Goal: Transaction & Acquisition: Purchase product/service

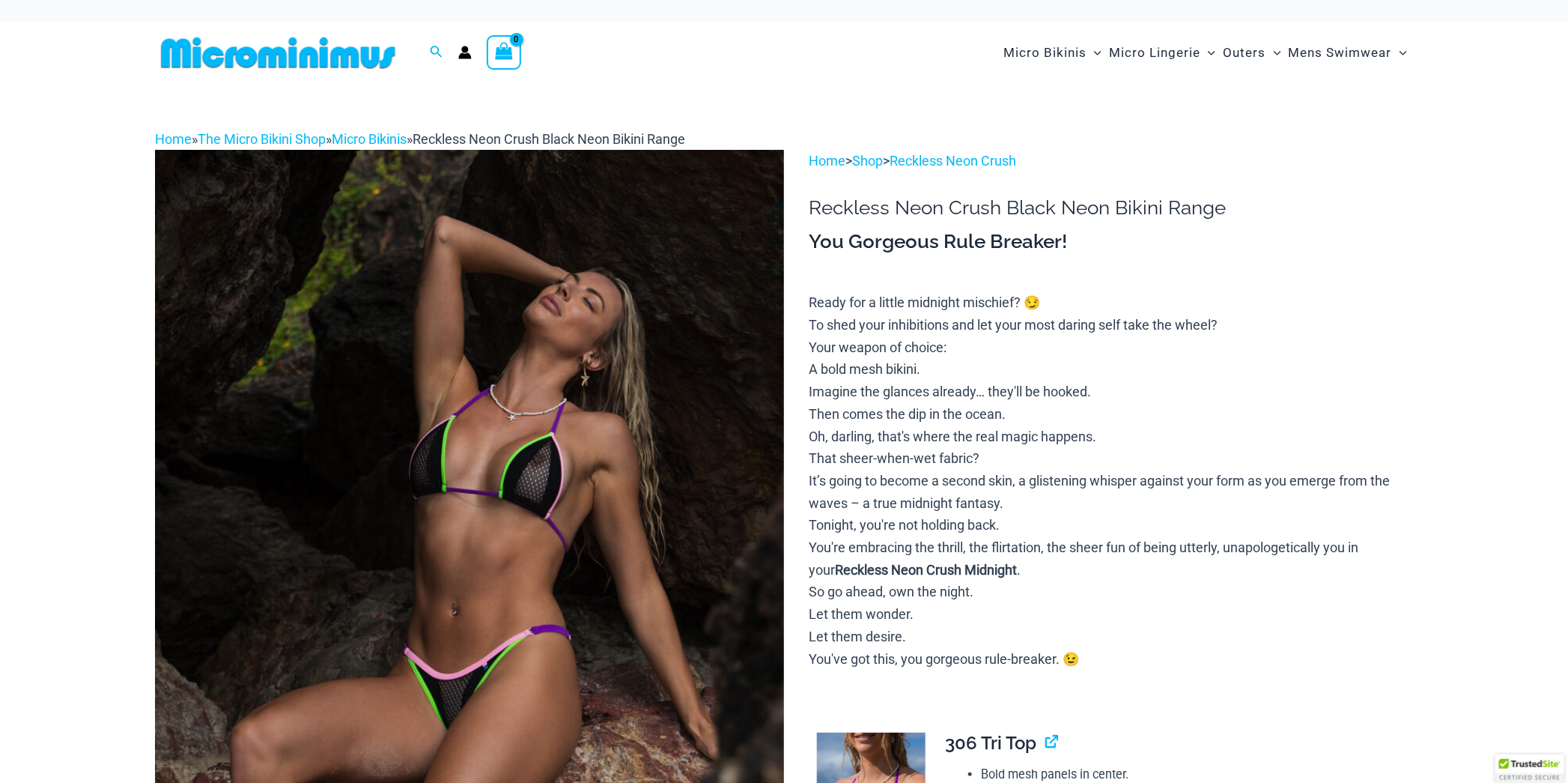
click at [738, 460] on img at bounding box center [469, 622] width 629 height 944
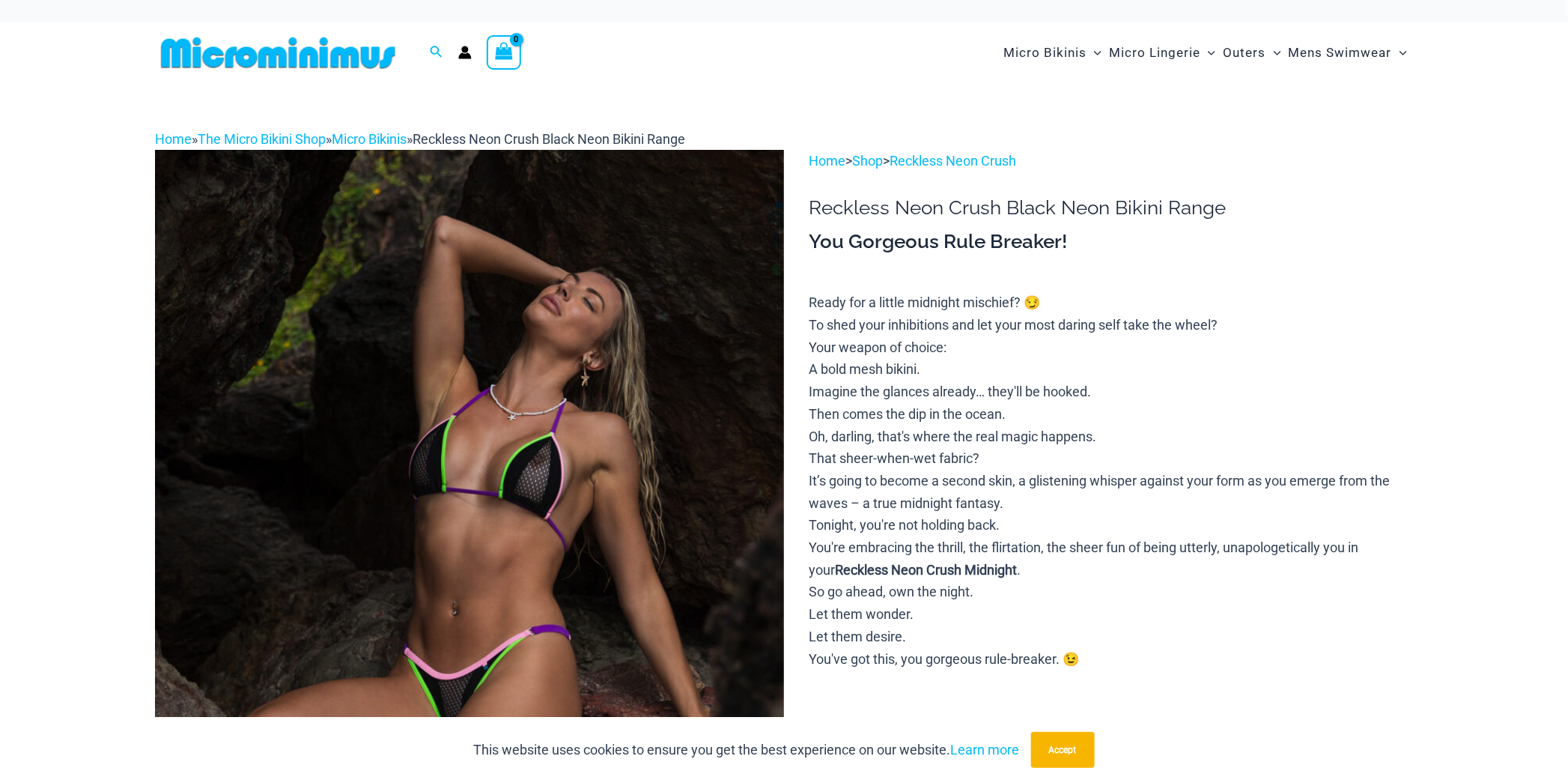
click at [592, 442] on img at bounding box center [469, 622] width 629 height 944
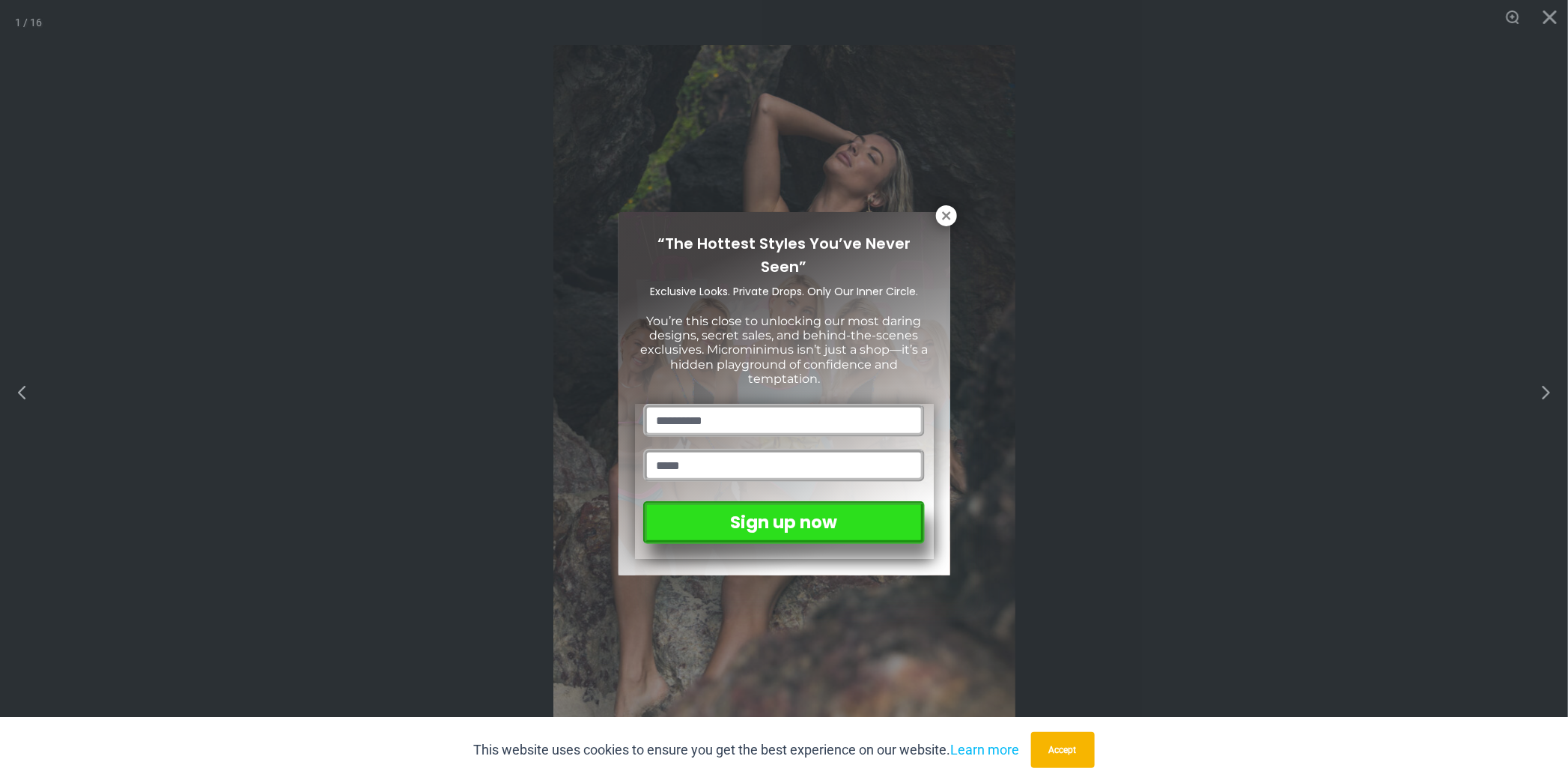
drag, startPoint x: 942, startPoint y: 214, endPoint x: 1095, endPoint y: 292, distance: 171.7
click at [942, 214] on icon at bounding box center [947, 216] width 13 height 14
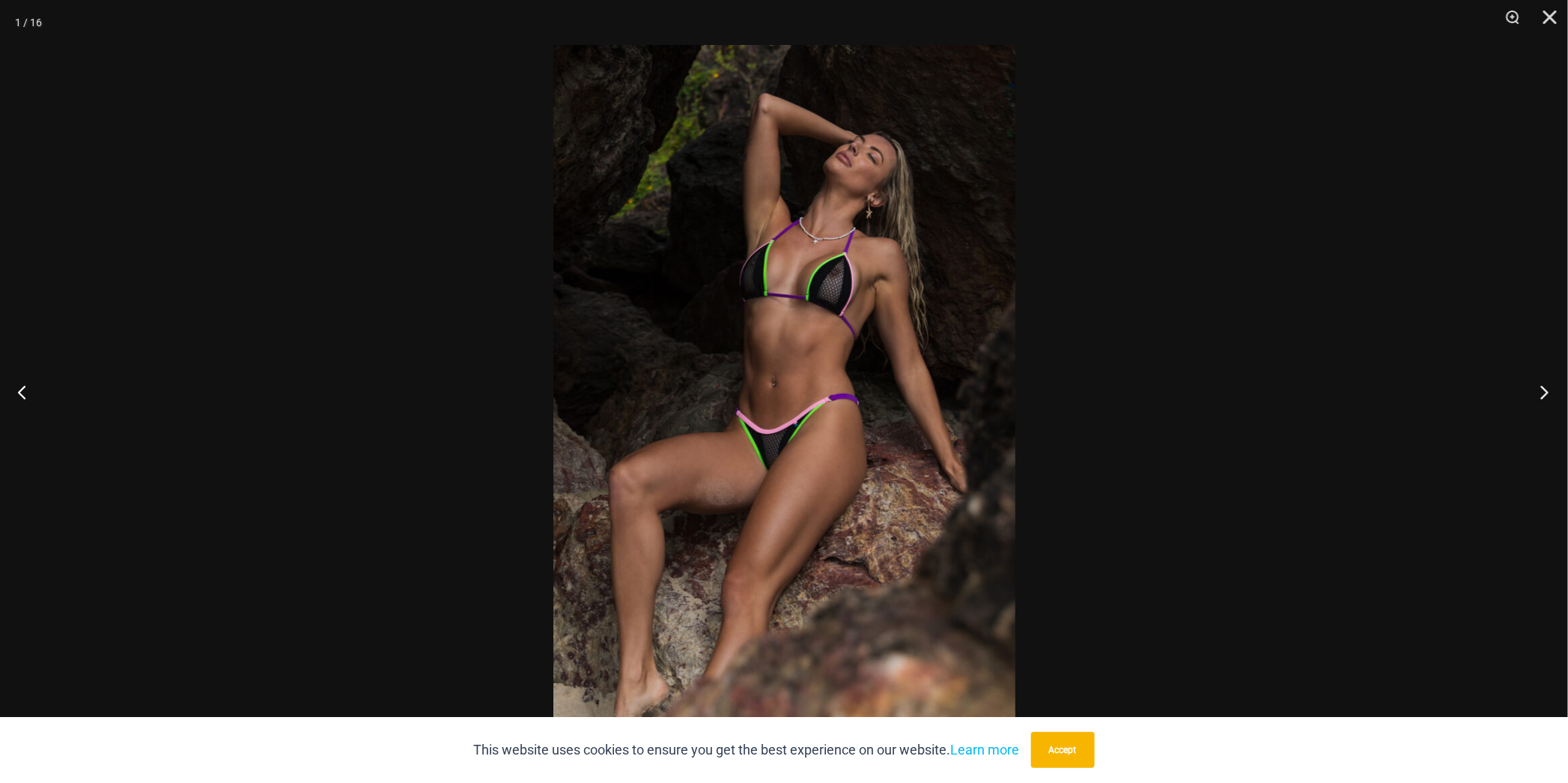
click at [1546, 392] on button "Next" at bounding box center [1540, 392] width 56 height 75
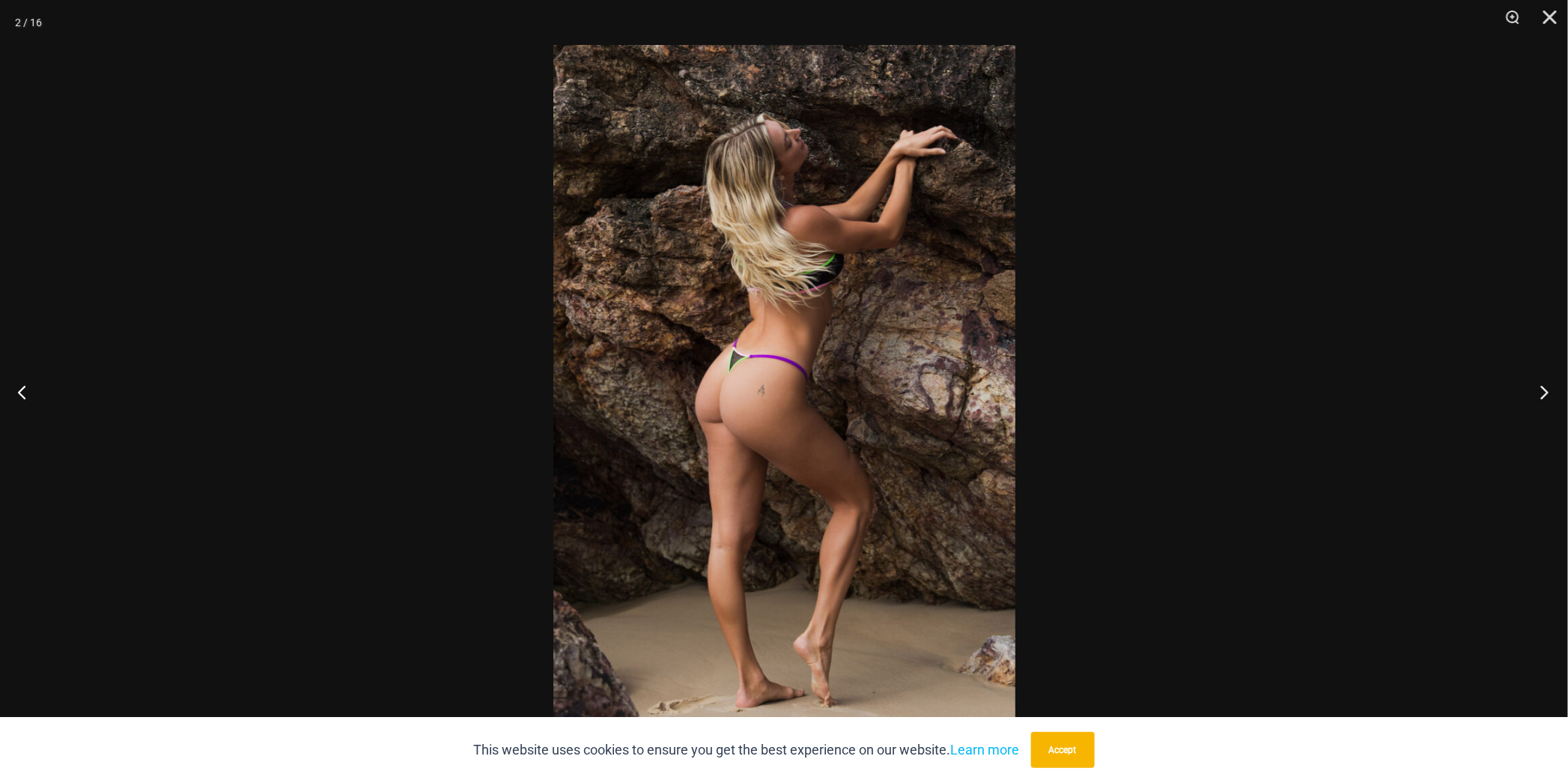
click at [1546, 392] on button "Next" at bounding box center [1540, 392] width 56 height 75
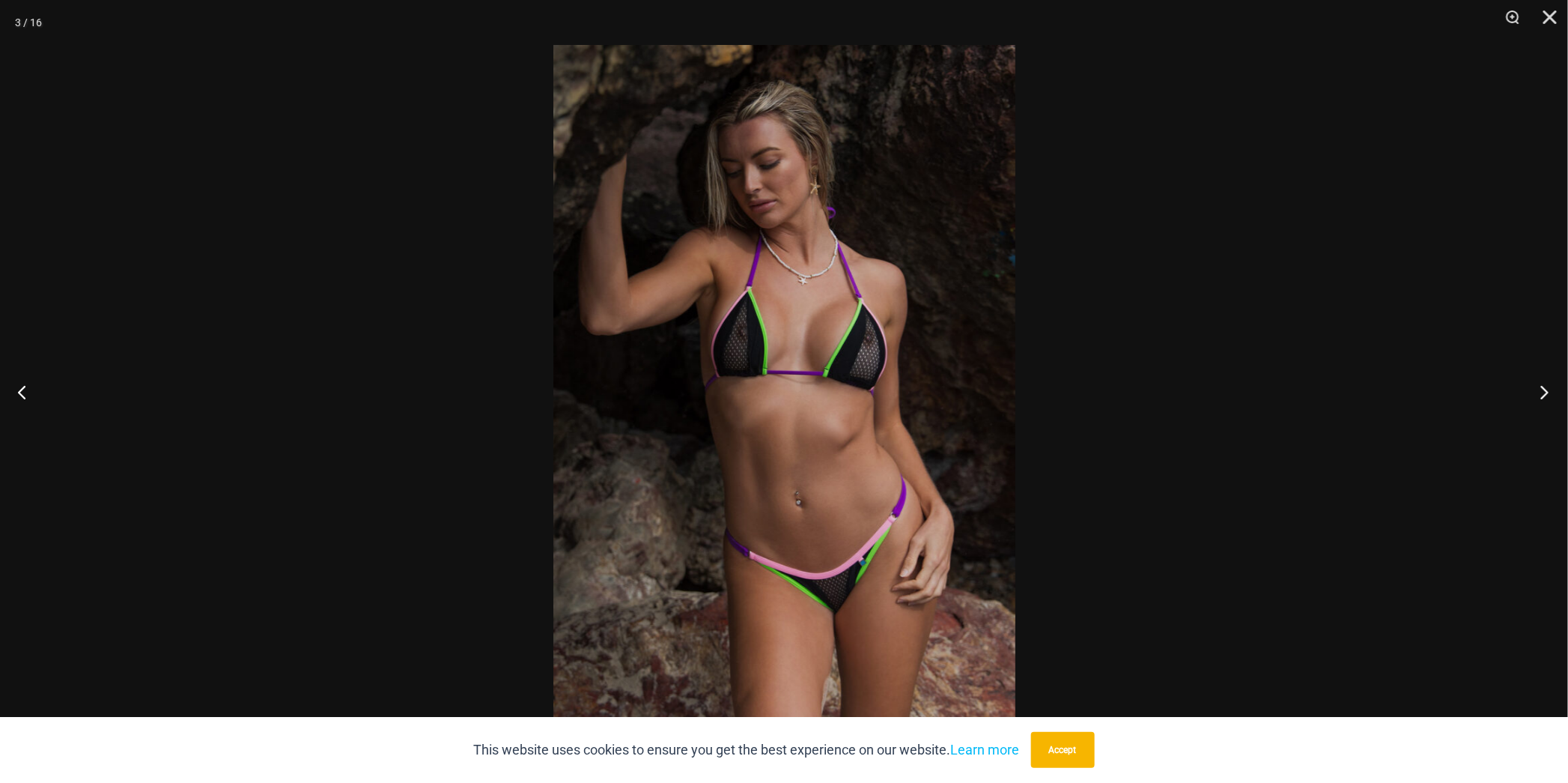
click at [1546, 392] on button "Next" at bounding box center [1540, 392] width 56 height 75
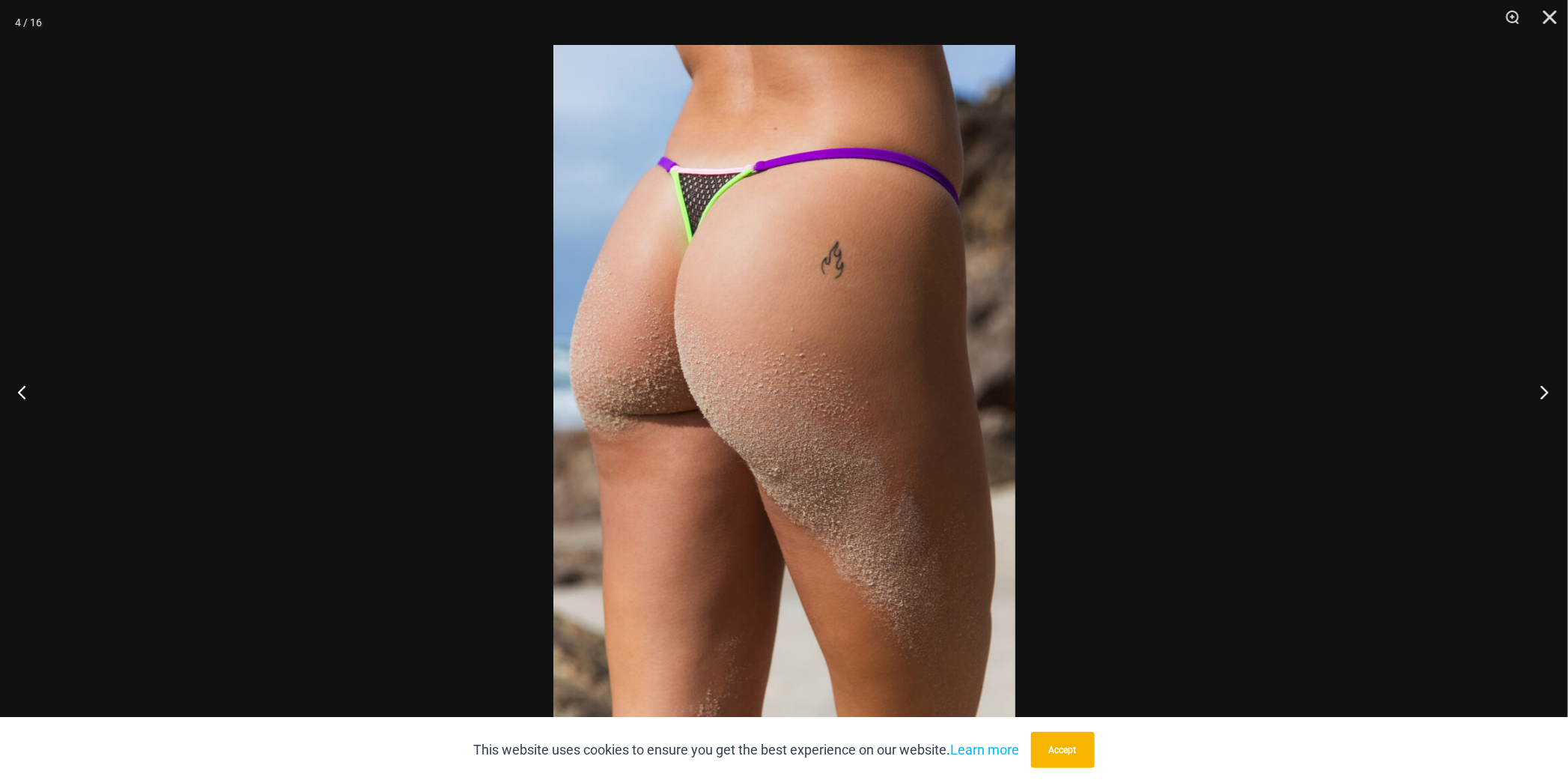
click at [1546, 392] on button "Next" at bounding box center [1540, 392] width 56 height 75
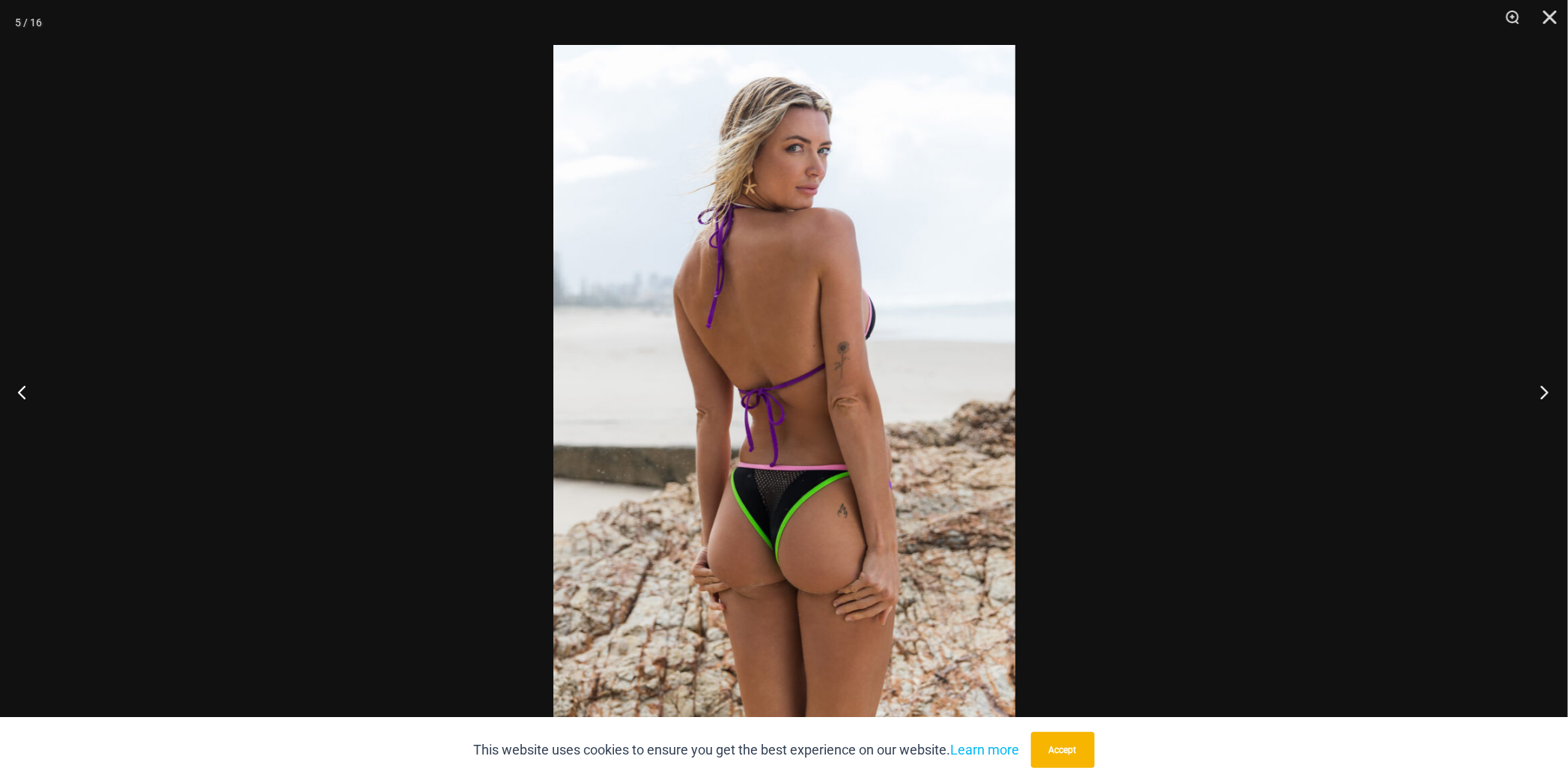
click at [1546, 392] on button "Next" at bounding box center [1540, 392] width 56 height 75
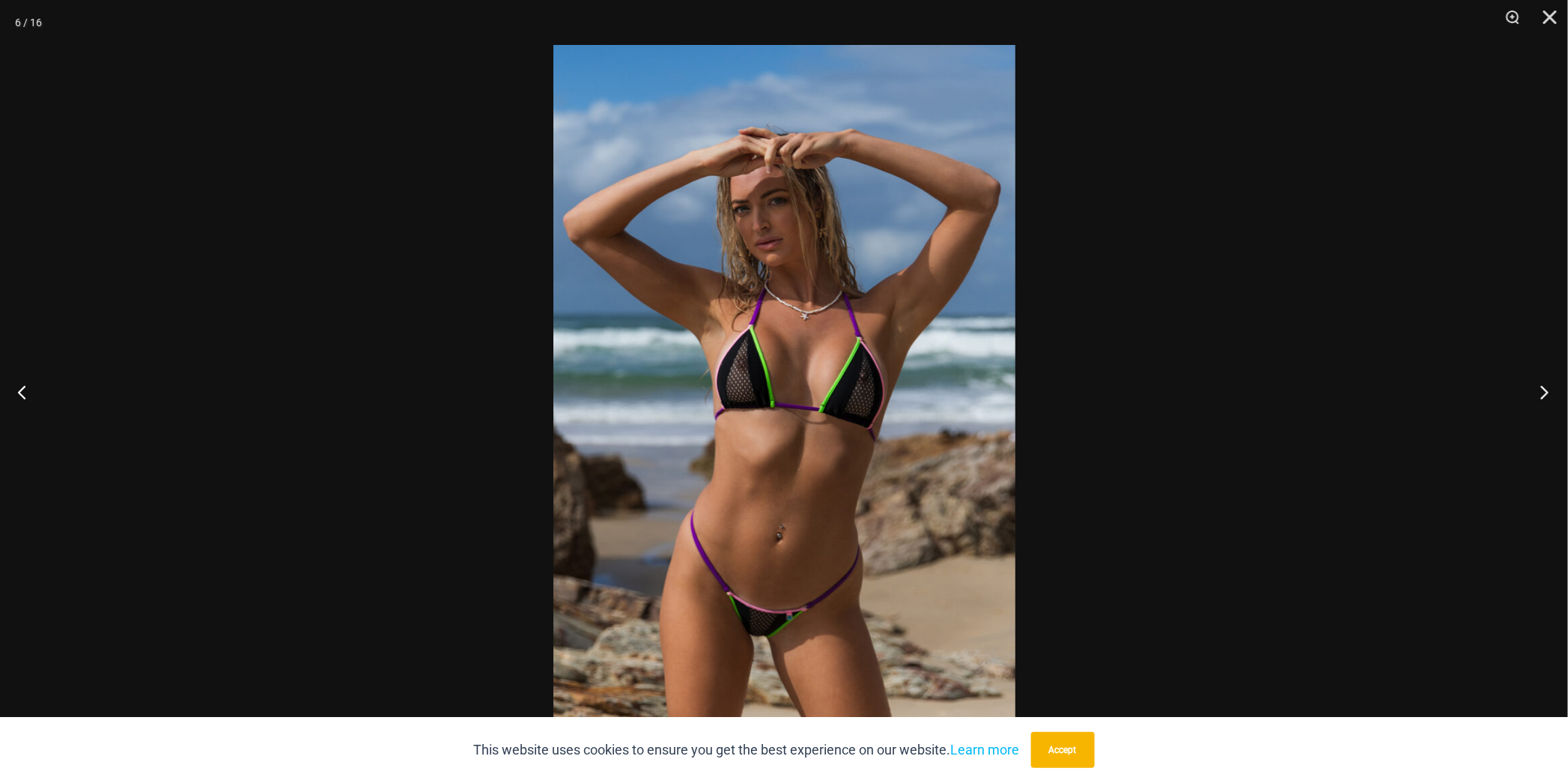
click at [1546, 392] on button "Next" at bounding box center [1540, 392] width 56 height 75
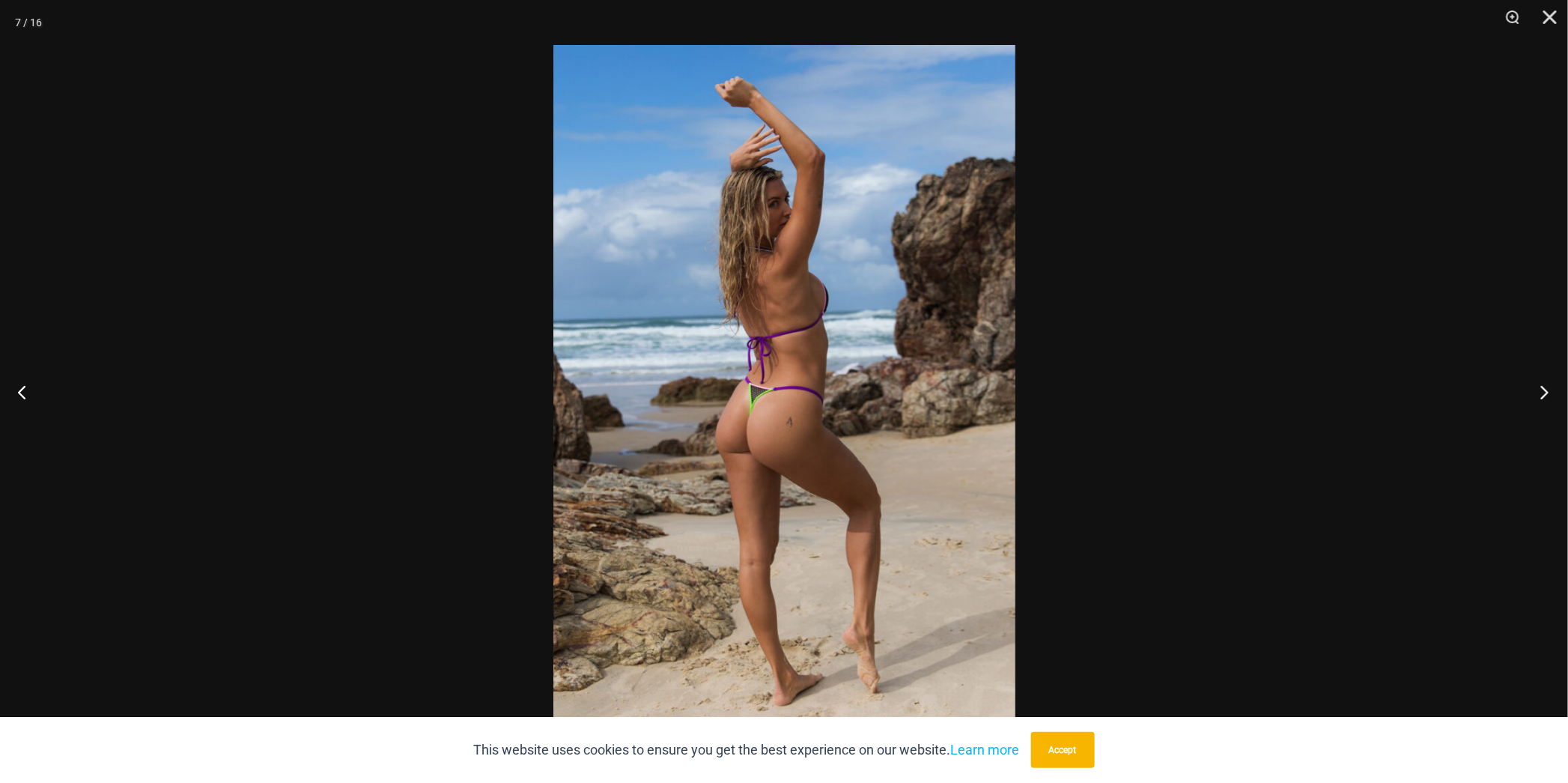
click at [1546, 392] on button "Next" at bounding box center [1540, 392] width 56 height 75
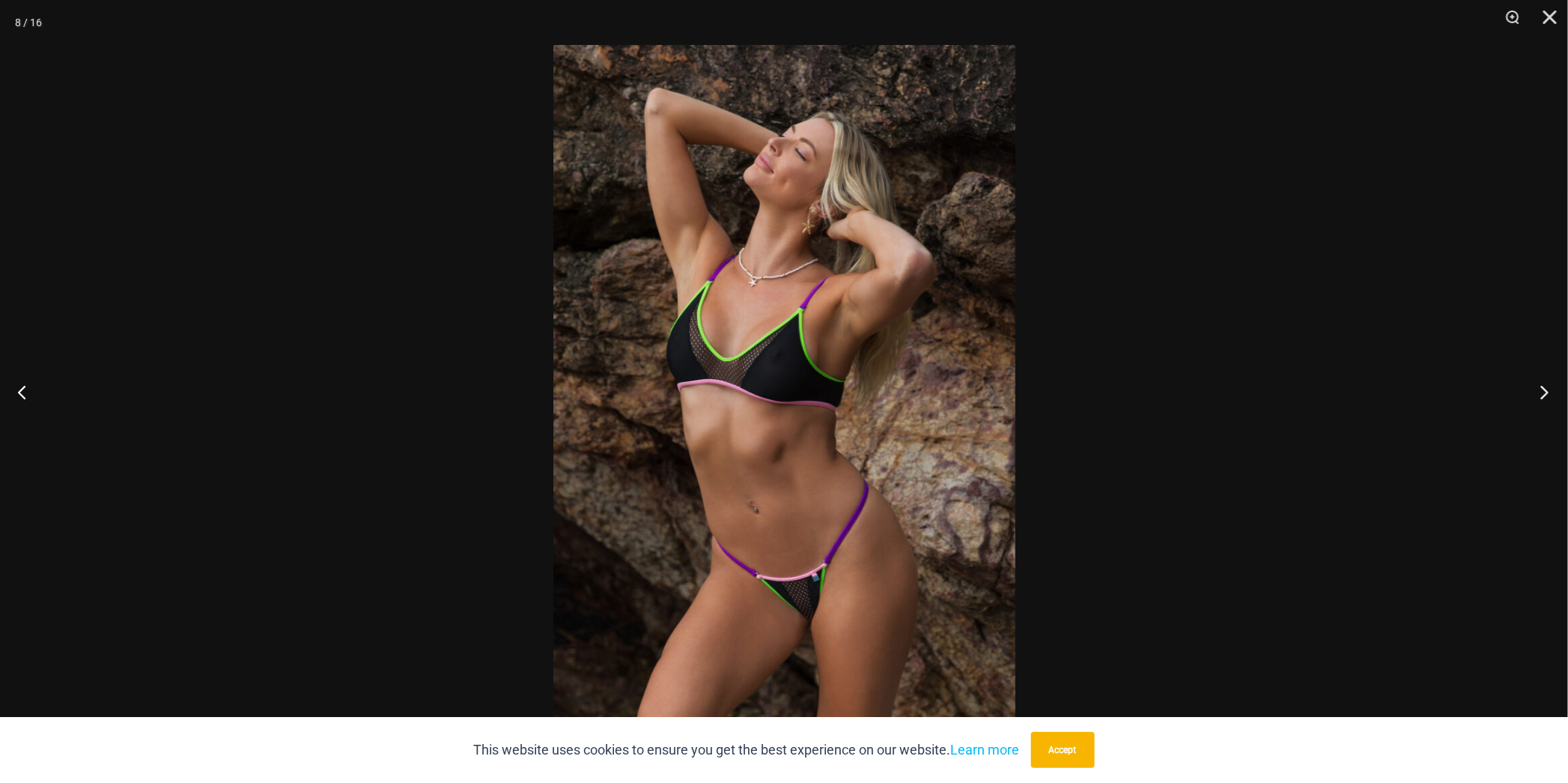
click at [1546, 392] on button "Next" at bounding box center [1540, 392] width 56 height 75
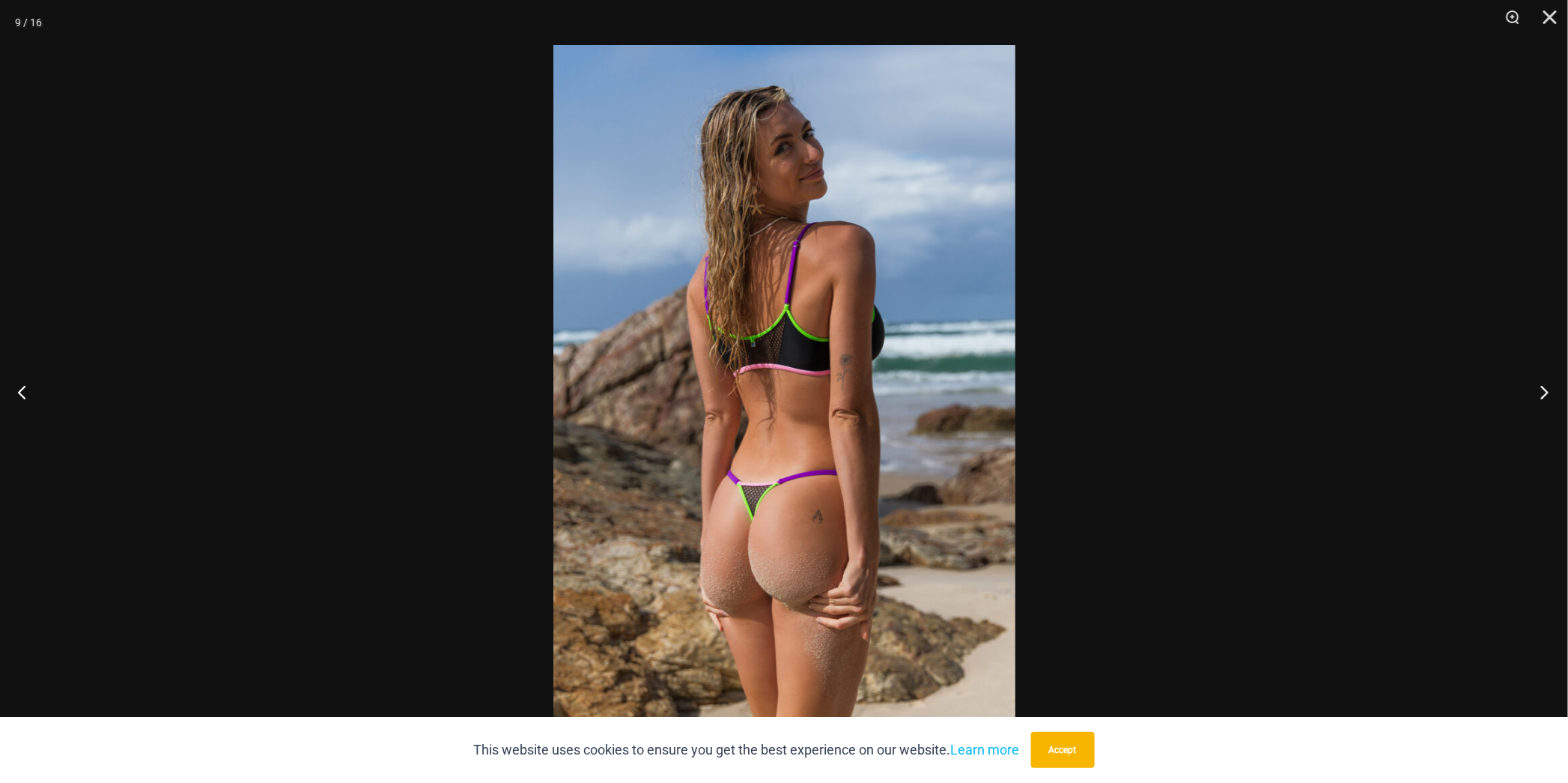
click at [1546, 392] on button "Next" at bounding box center [1540, 392] width 56 height 75
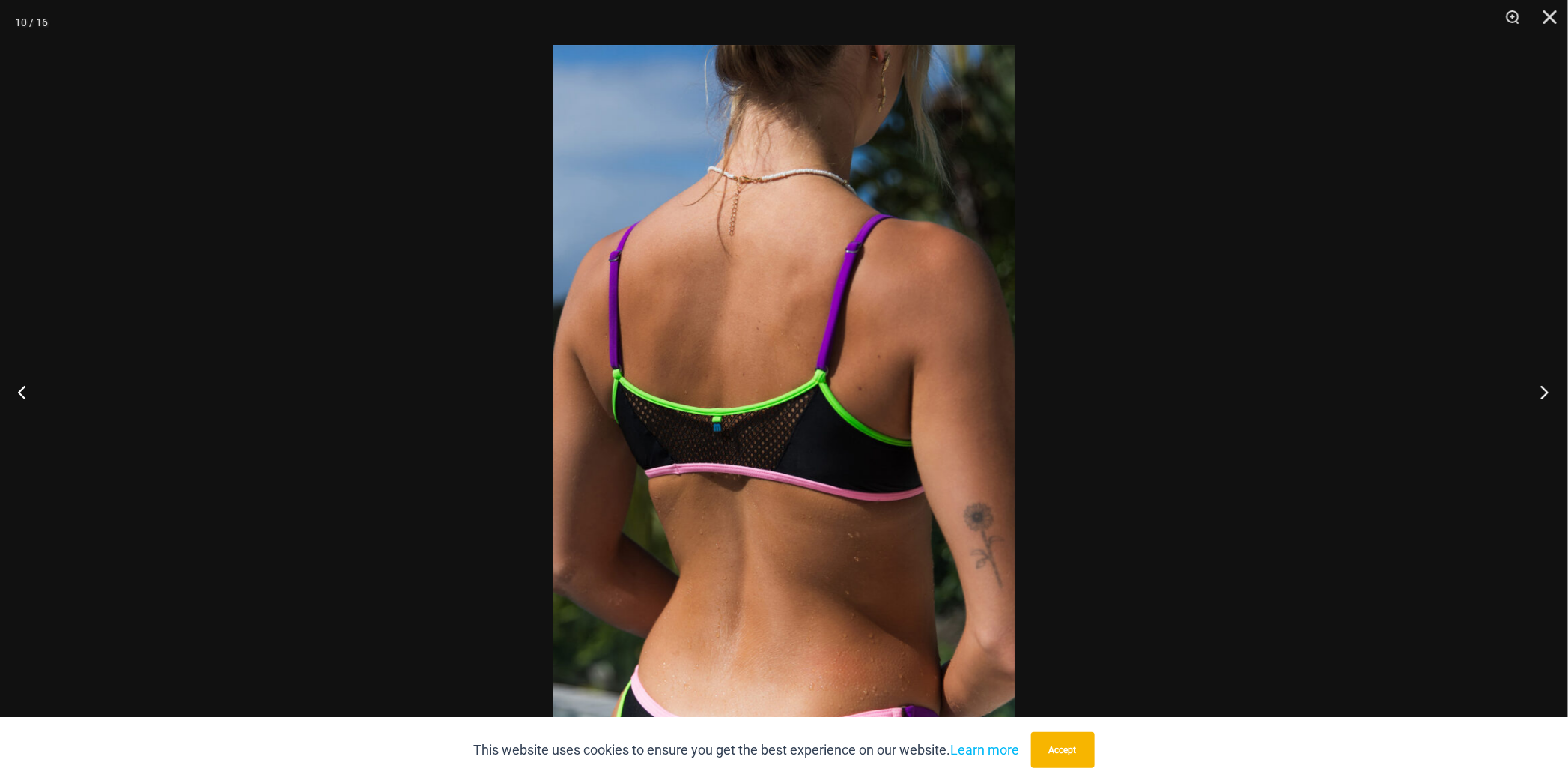
click at [1546, 392] on button "Next" at bounding box center [1540, 392] width 56 height 75
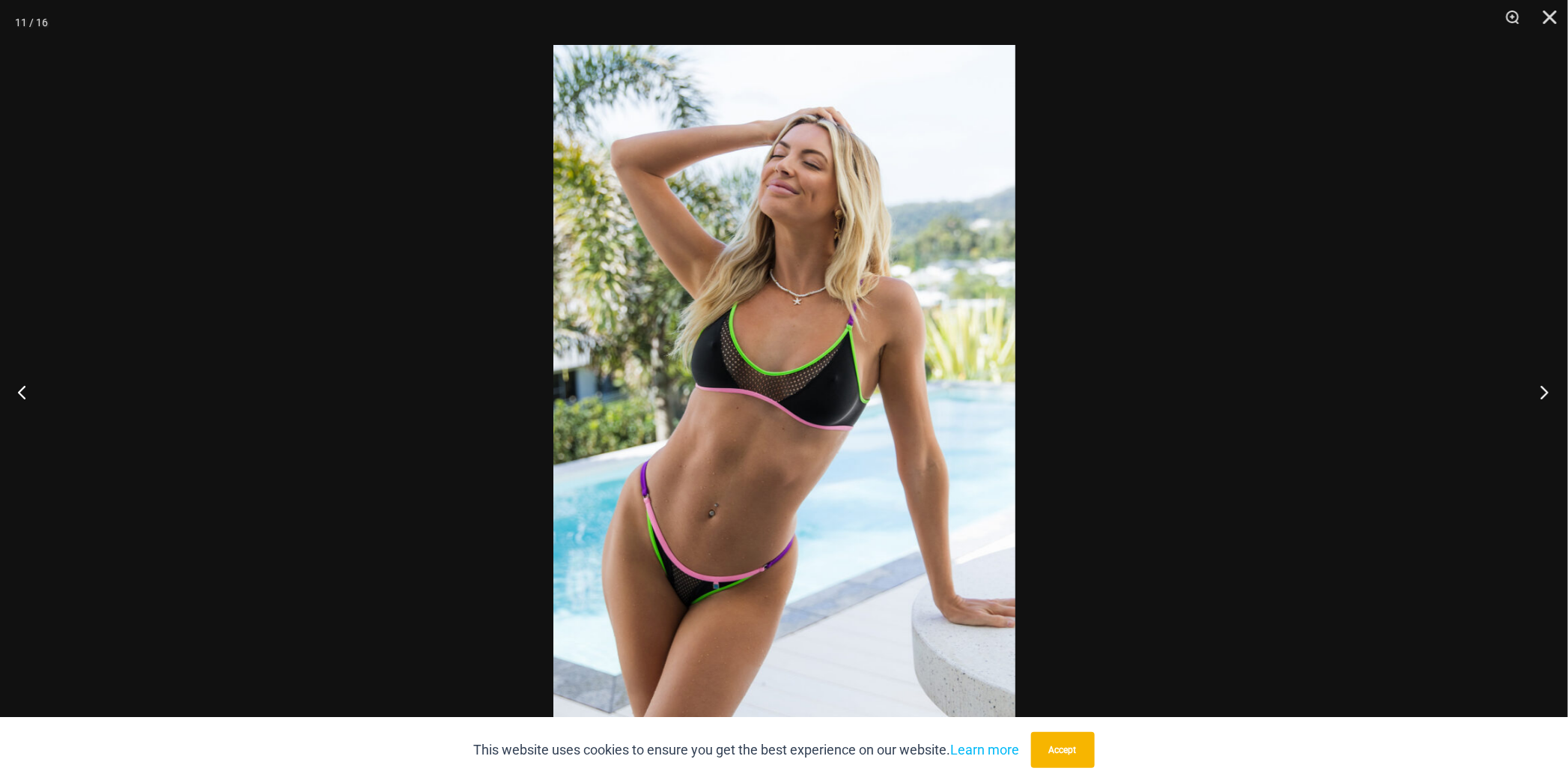
click at [1546, 392] on button "Next" at bounding box center [1540, 392] width 56 height 75
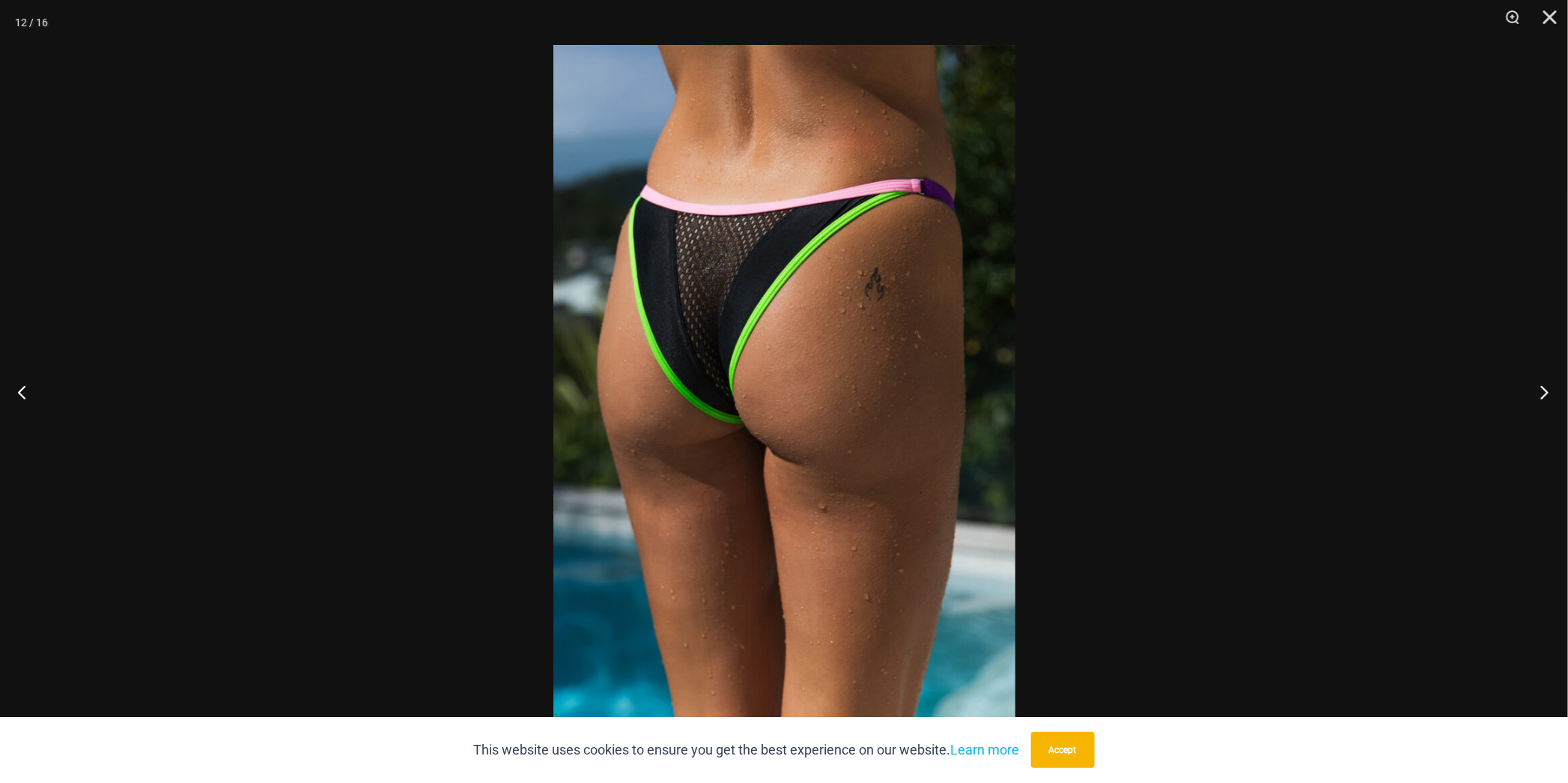
click at [1546, 392] on button "Next" at bounding box center [1540, 392] width 56 height 75
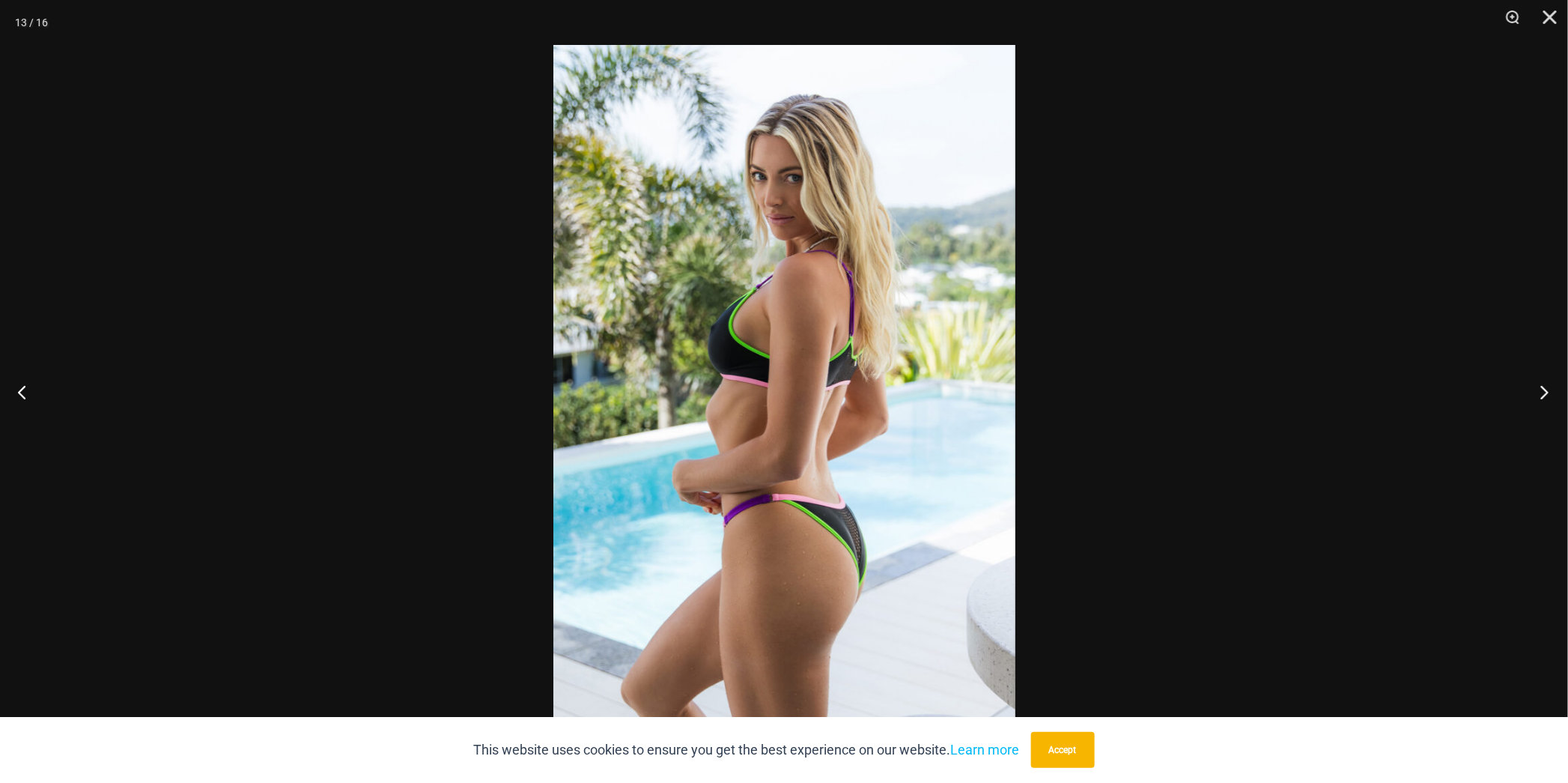
click at [1546, 392] on button "Next" at bounding box center [1540, 392] width 56 height 75
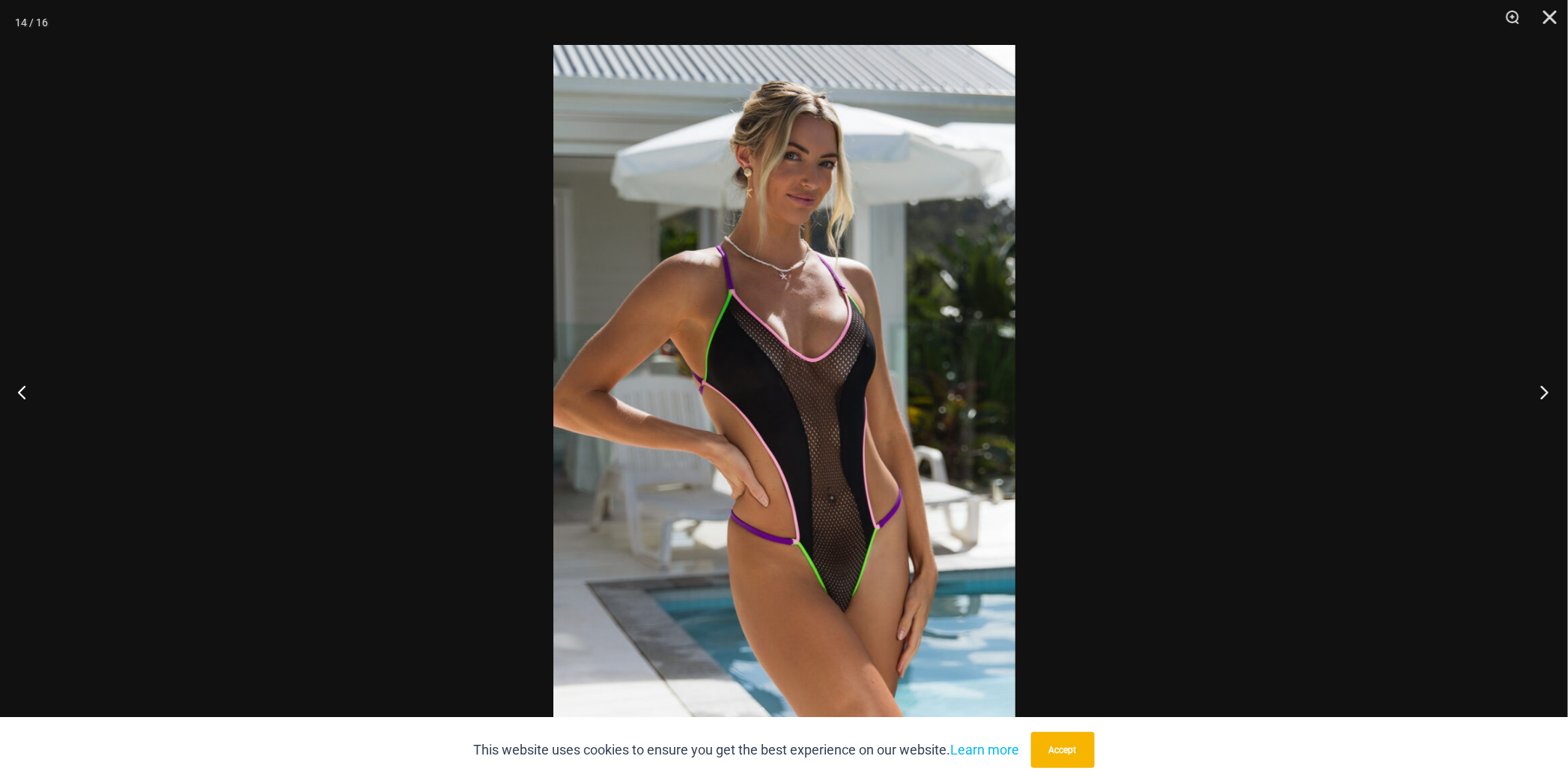
click at [1546, 392] on button "Next" at bounding box center [1540, 392] width 56 height 75
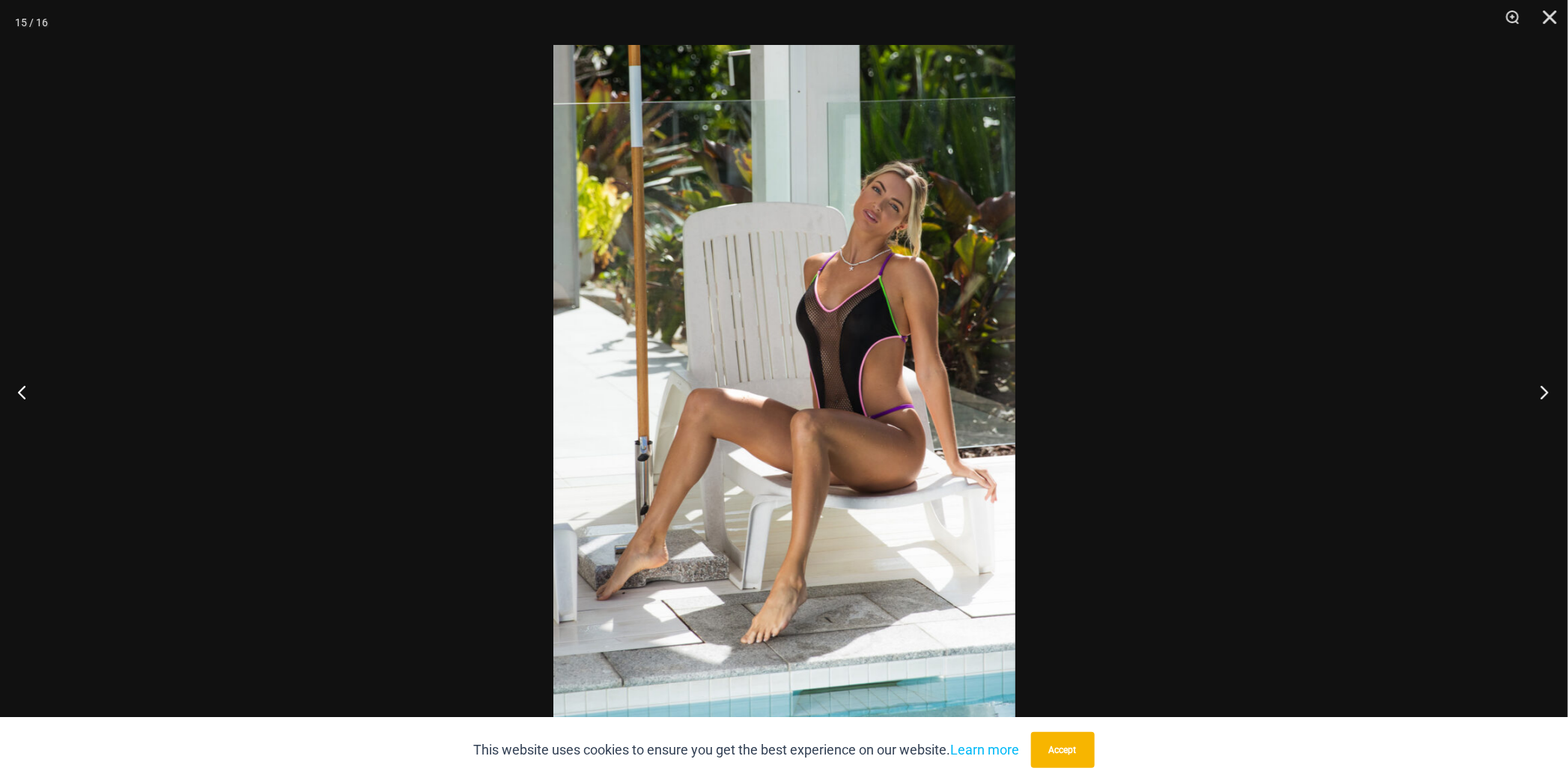
click at [1546, 392] on button "Next" at bounding box center [1540, 392] width 56 height 75
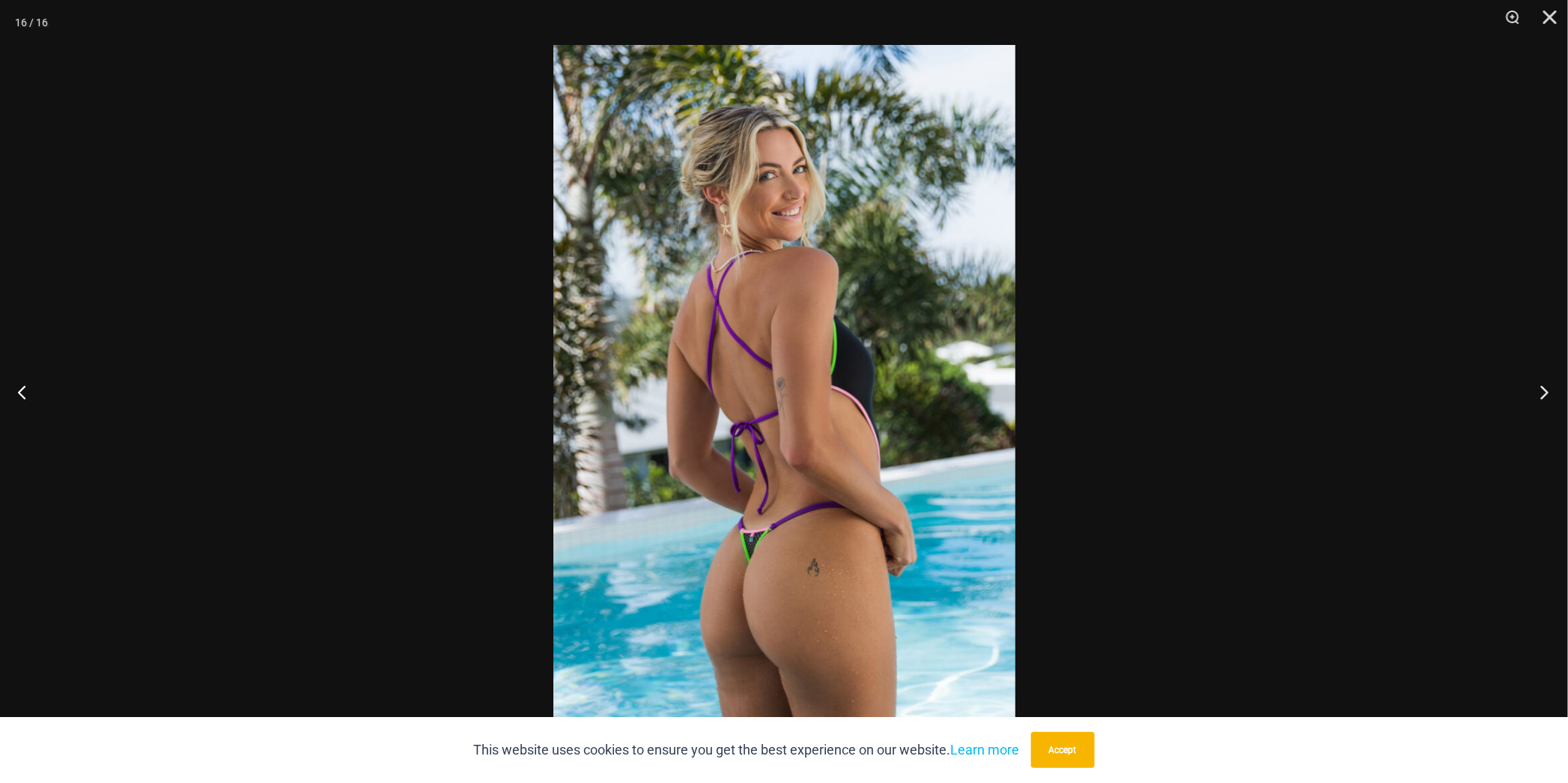
click at [1546, 392] on button "Next" at bounding box center [1540, 392] width 56 height 75
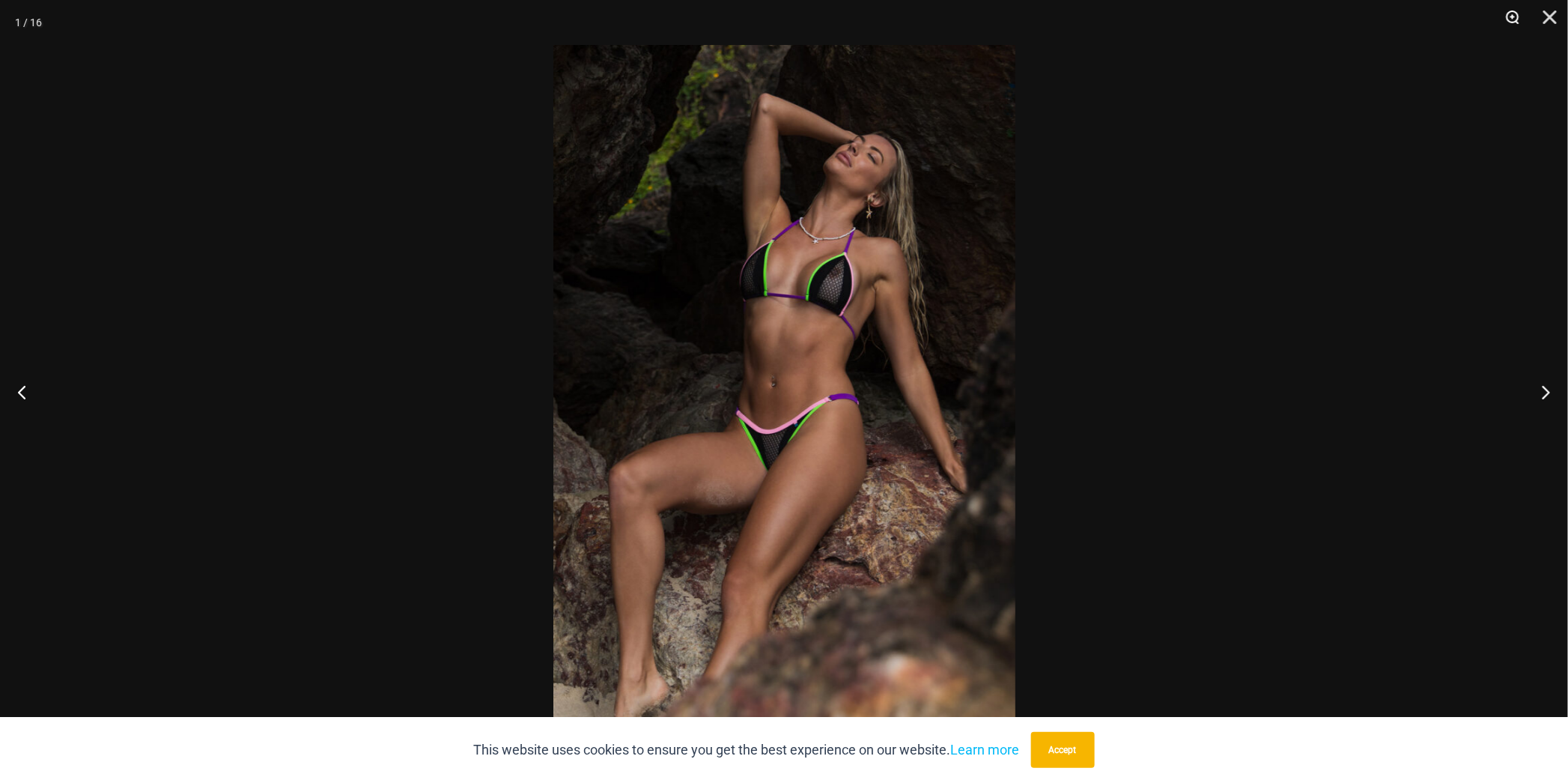
click at [1513, 18] on button "Zoom" at bounding box center [1507, 22] width 37 height 45
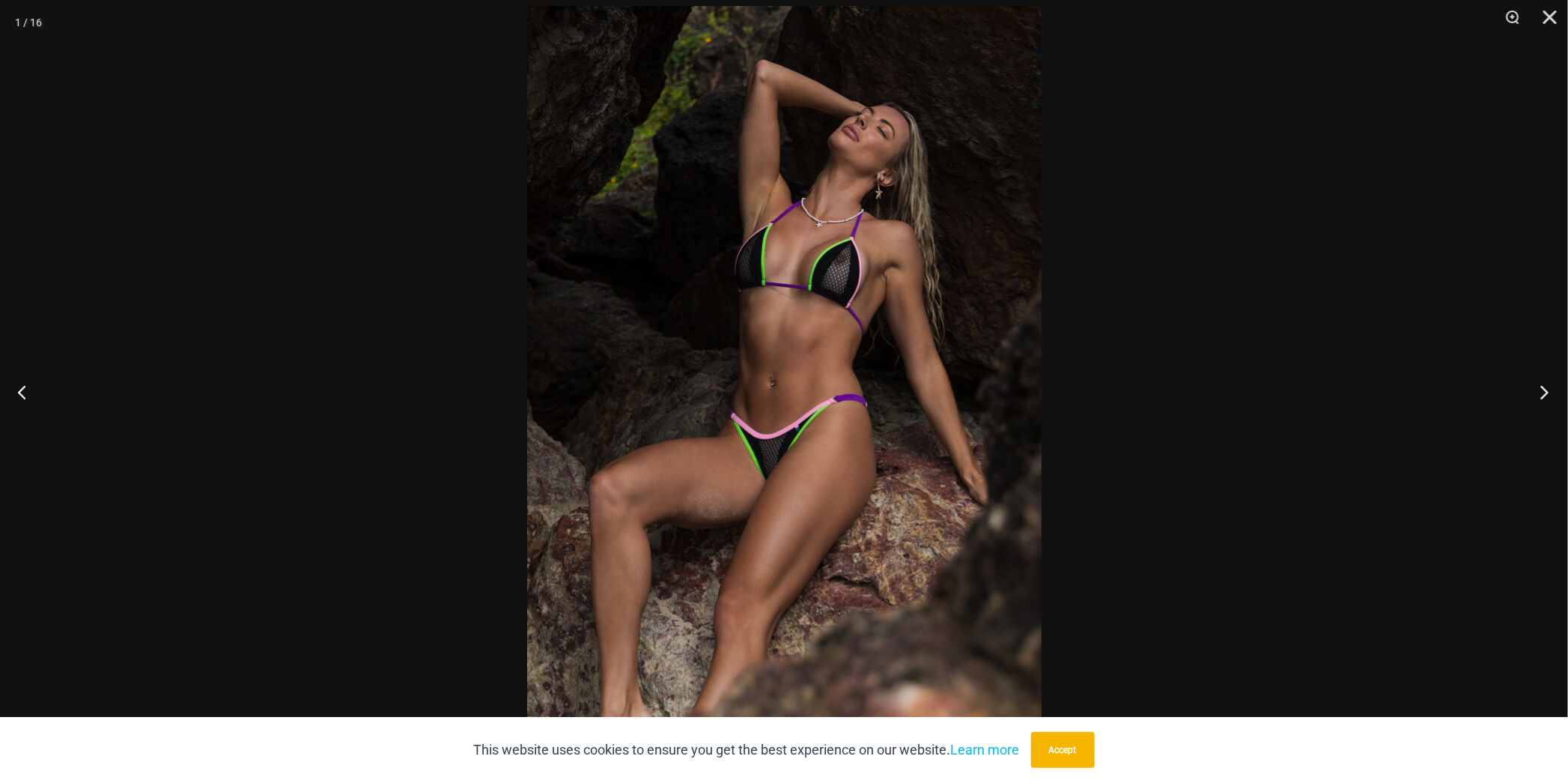
click at [1546, 388] on button "Next" at bounding box center [1540, 392] width 56 height 75
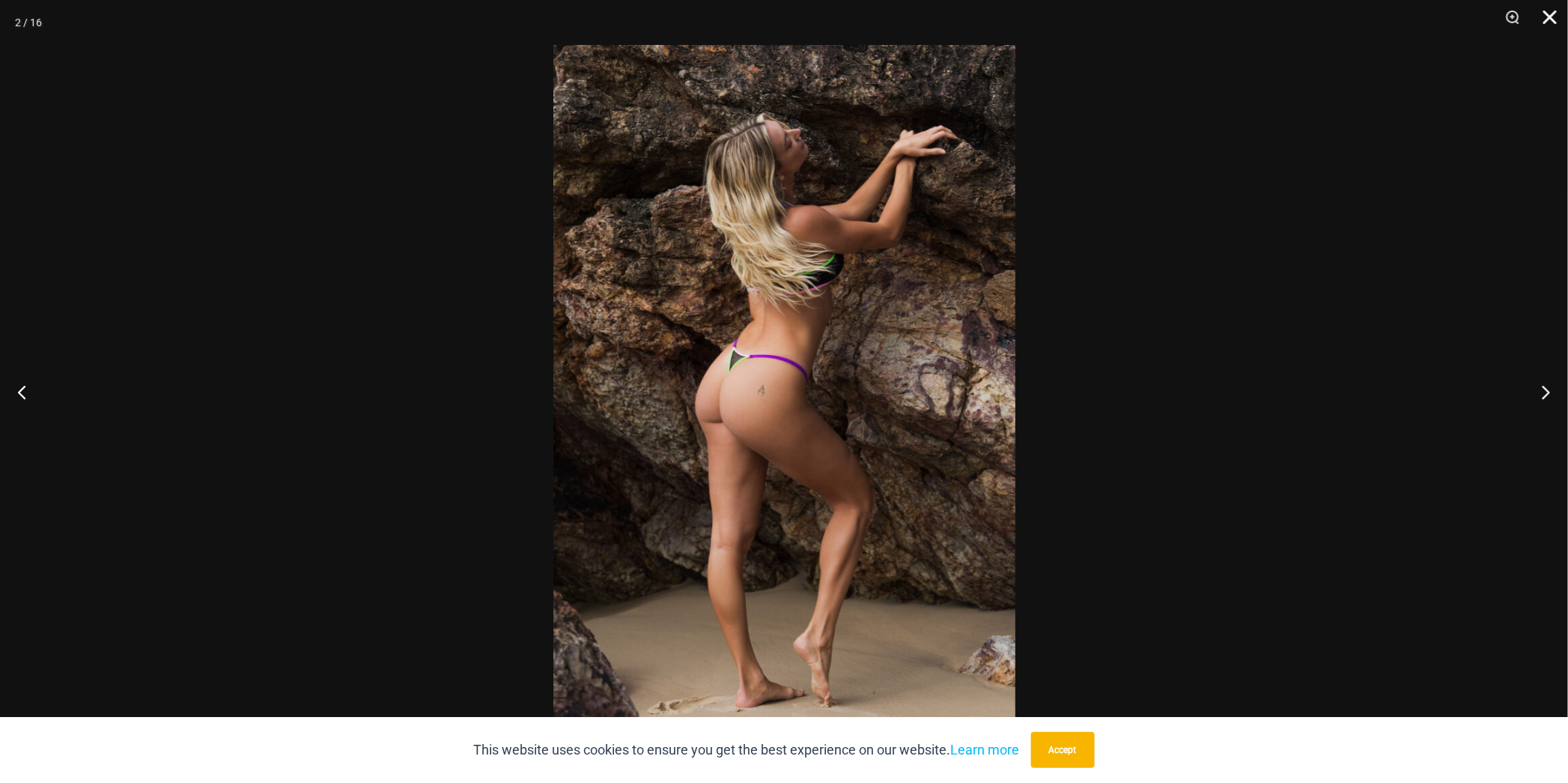
click at [1549, 24] on button "Close" at bounding box center [1545, 22] width 37 height 45
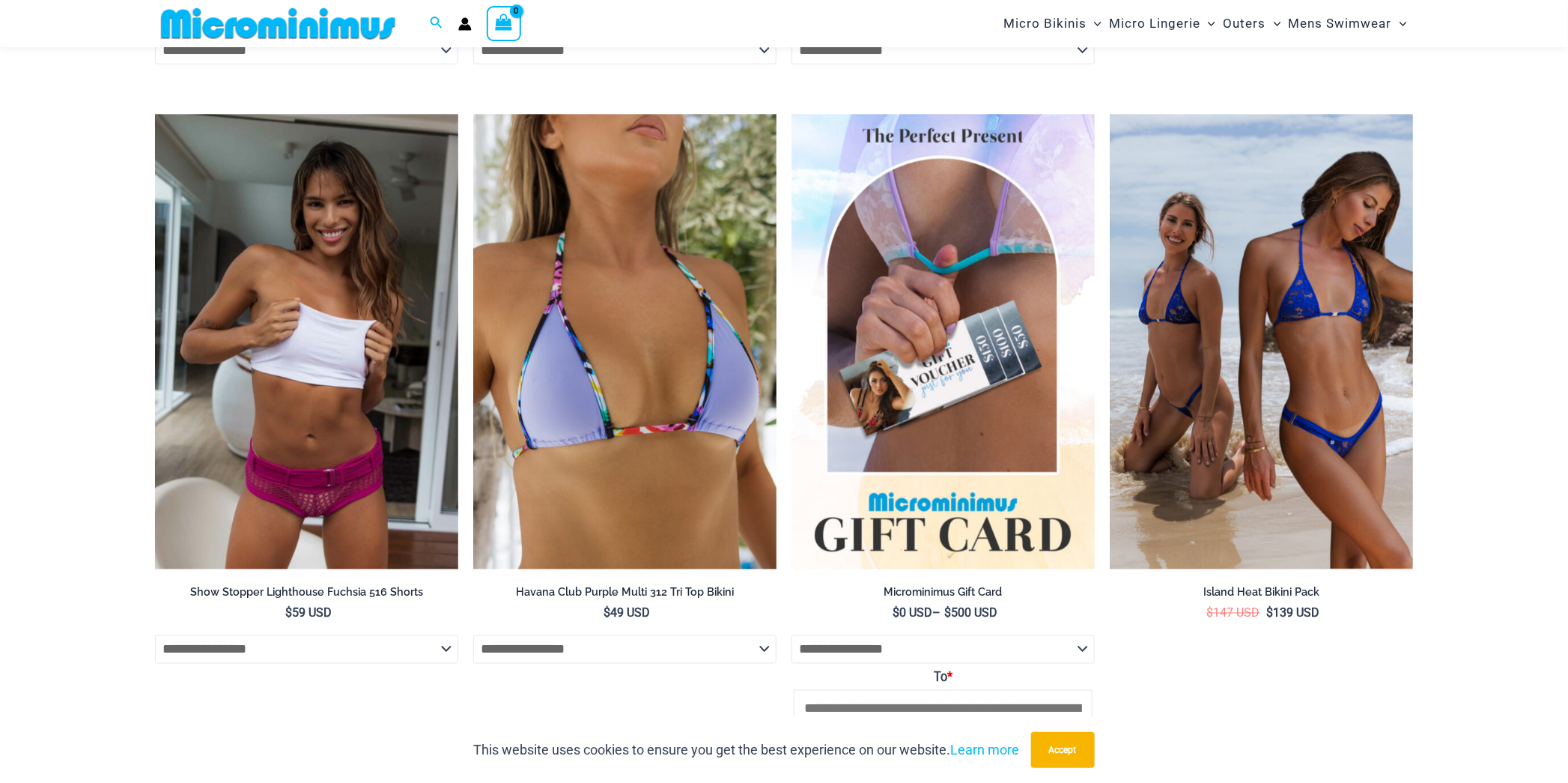
scroll to position [3938, 0]
